Goal: Task Accomplishment & Management: Manage account settings

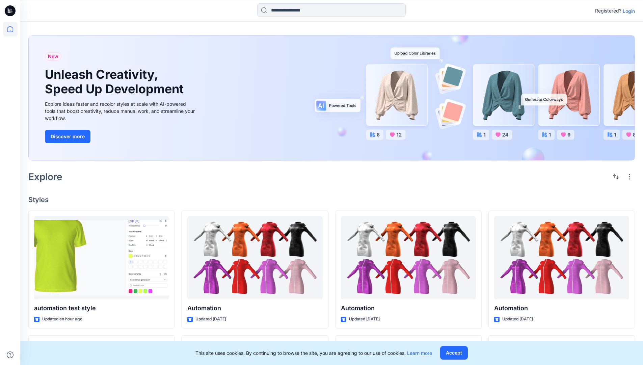
click at [628, 11] on p "Login" at bounding box center [629, 10] width 12 height 7
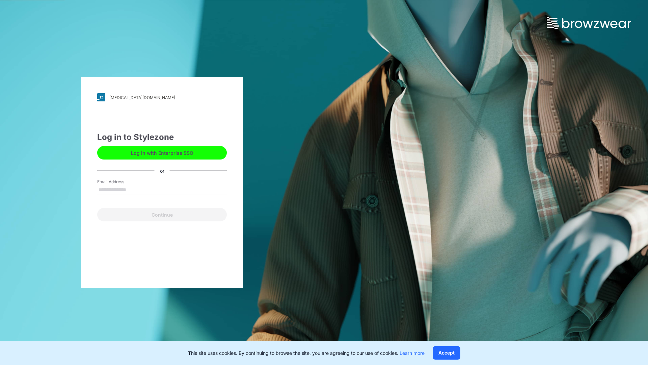
click at [133, 189] on input "Email Address" at bounding box center [162, 190] width 130 height 10
type input "**********"
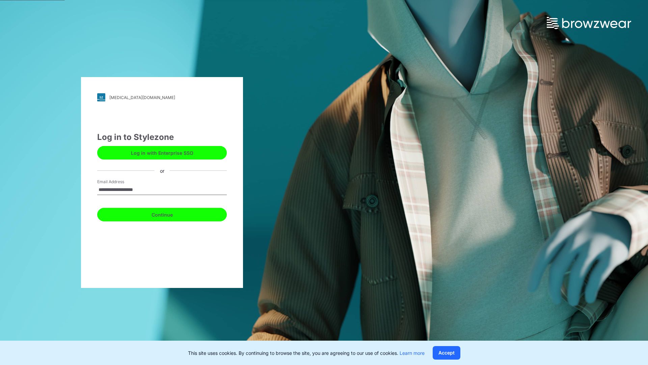
click at [170, 213] on button "Continue" at bounding box center [162, 215] width 130 height 14
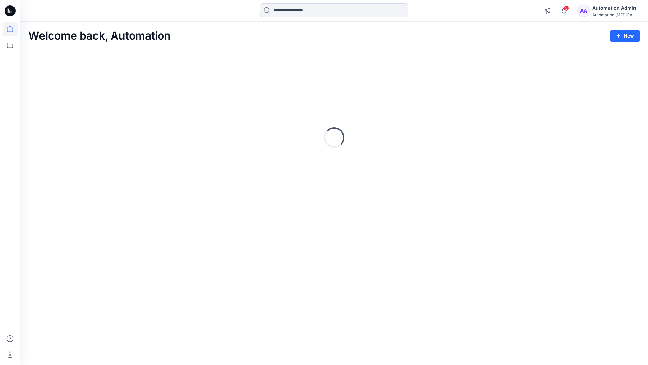
click at [13, 29] on icon at bounding box center [10, 29] width 6 height 6
click at [617, 8] on div "Automation Admin" at bounding box center [616, 8] width 47 height 8
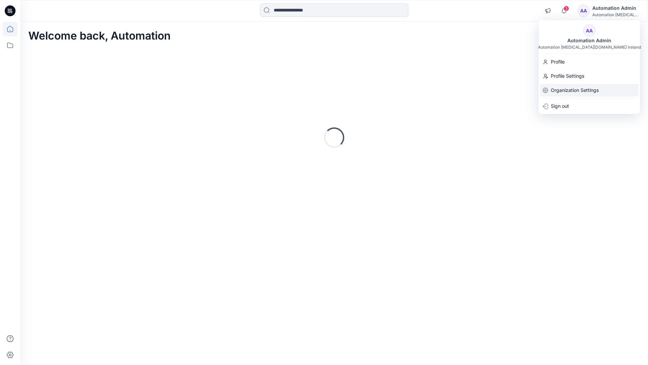
click at [583, 90] on p "Organization Settings" at bounding box center [575, 90] width 48 height 13
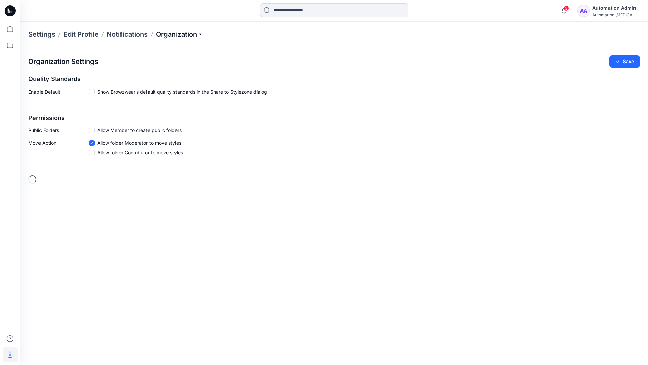
click at [202, 33] on p "Organization" at bounding box center [179, 34] width 47 height 9
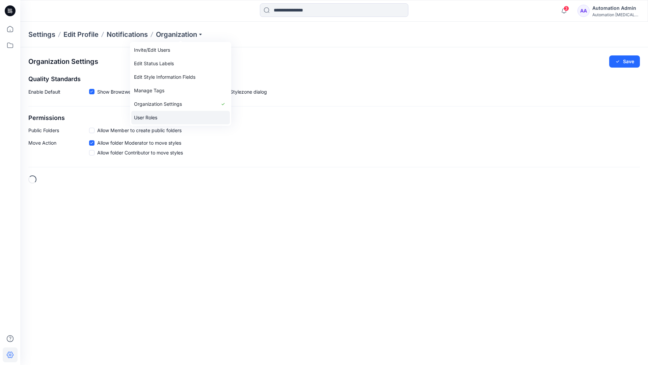
click at [160, 117] on link "User Roles" at bounding box center [180, 118] width 99 height 14
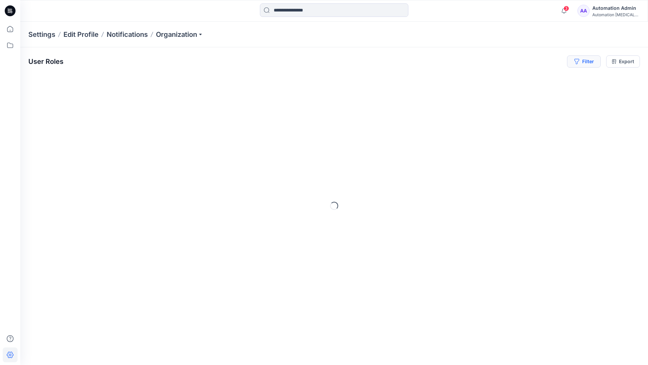
click at [587, 63] on button "Filter" at bounding box center [584, 61] width 34 height 12
click at [542, 79] on div at bounding box center [560, 79] width 70 height 8
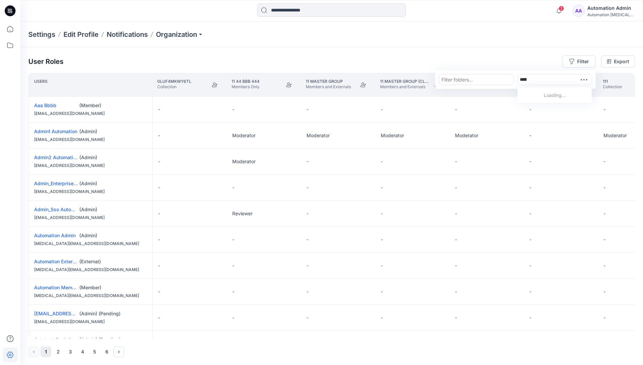
type input "**********"
click at [544, 94] on p "Automation Member" at bounding box center [555, 96] width 45 height 9
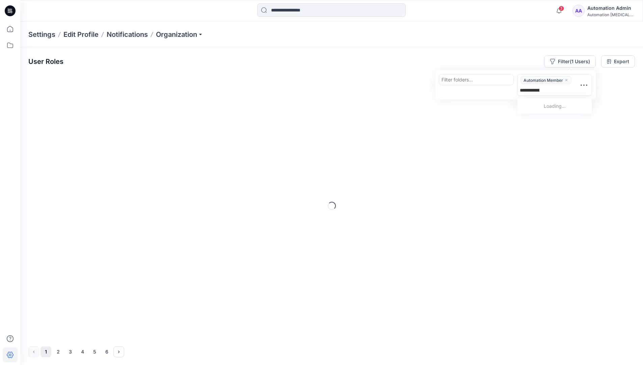
type input "**********"
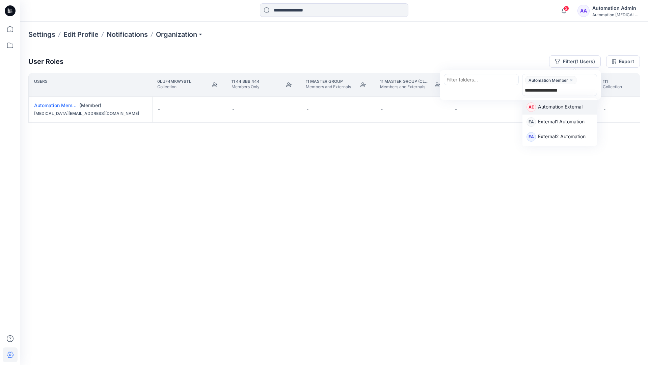
click at [580, 107] on p "Automation External" at bounding box center [560, 107] width 45 height 9
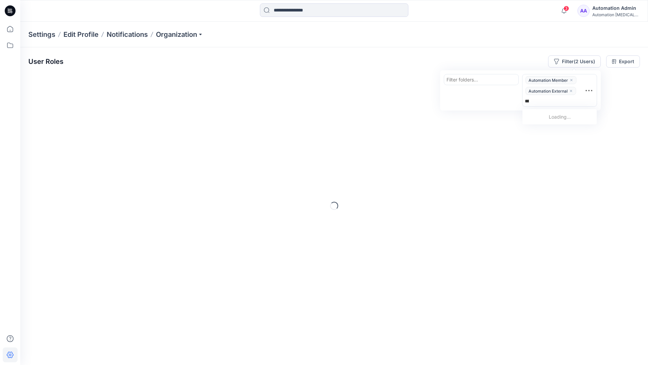
type input "*****"
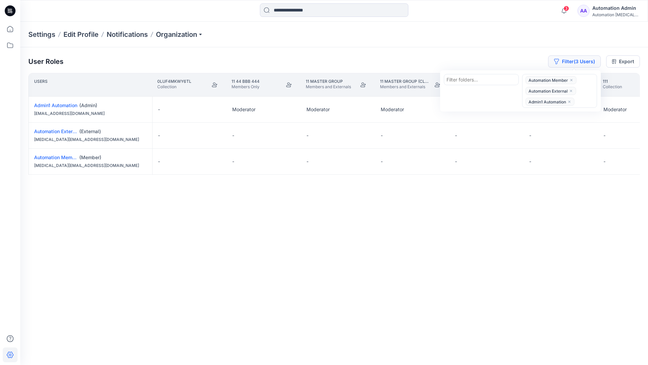
click at [565, 58] on button "Filter (3 Users)" at bounding box center [574, 61] width 53 height 12
click at [574, 63] on button "Filter (3 Users)" at bounding box center [574, 61] width 53 height 12
click at [572, 89] on icon "close" at bounding box center [571, 91] width 4 height 4
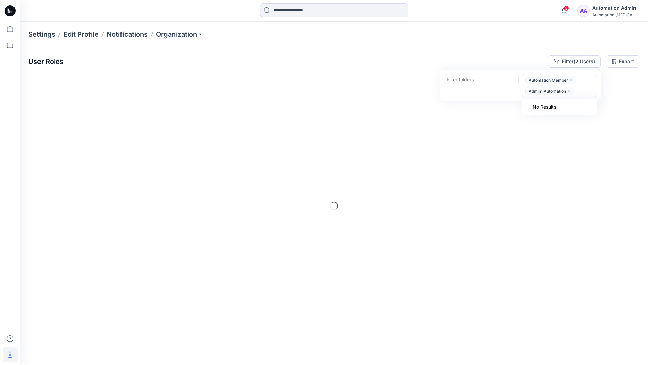
click at [570, 89] on icon "close" at bounding box center [570, 91] width 4 height 4
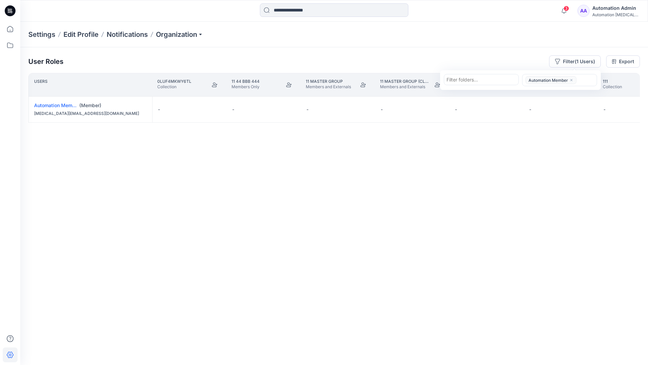
click at [572, 79] on icon "close" at bounding box center [572, 80] width 4 height 4
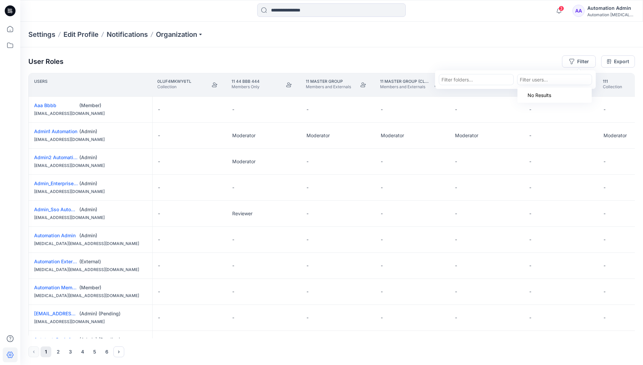
click at [484, 54] on div "User Roles Filter Filter folders... option Automation Member, deselected. Use U…" at bounding box center [331, 206] width 623 height 318
click at [617, 8] on div "Automation Admin" at bounding box center [611, 8] width 47 height 8
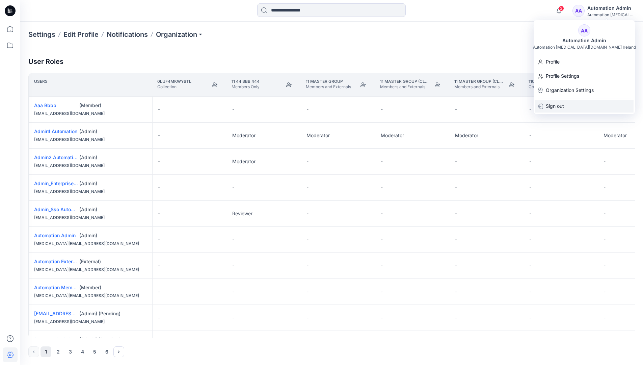
click at [577, 103] on div "Sign out" at bounding box center [584, 106] width 99 height 13
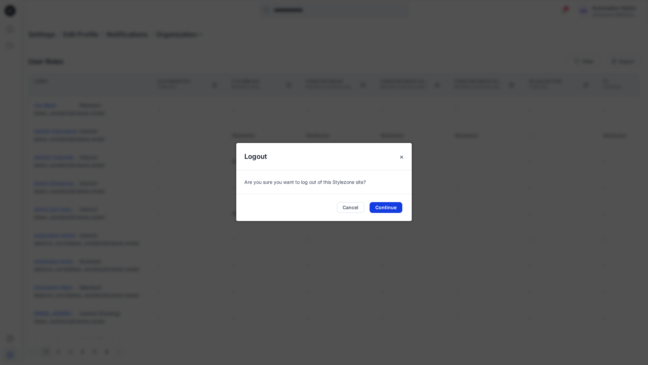
click at [385, 205] on button "Continue" at bounding box center [386, 207] width 33 height 11
